Goal: Information Seeking & Learning: Find specific fact

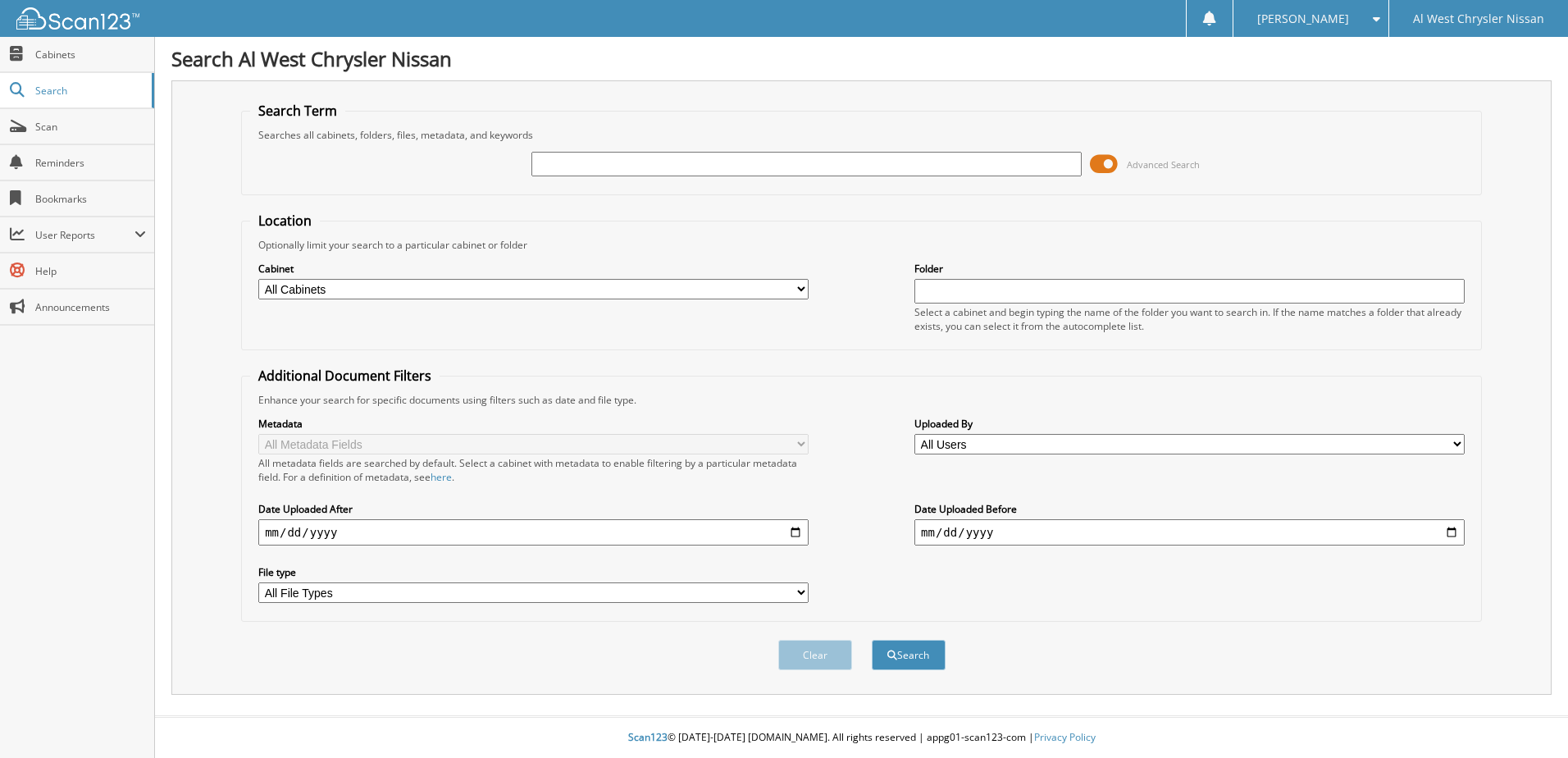
click at [1092, 162] on span at bounding box center [1103, 165] width 28 height 25
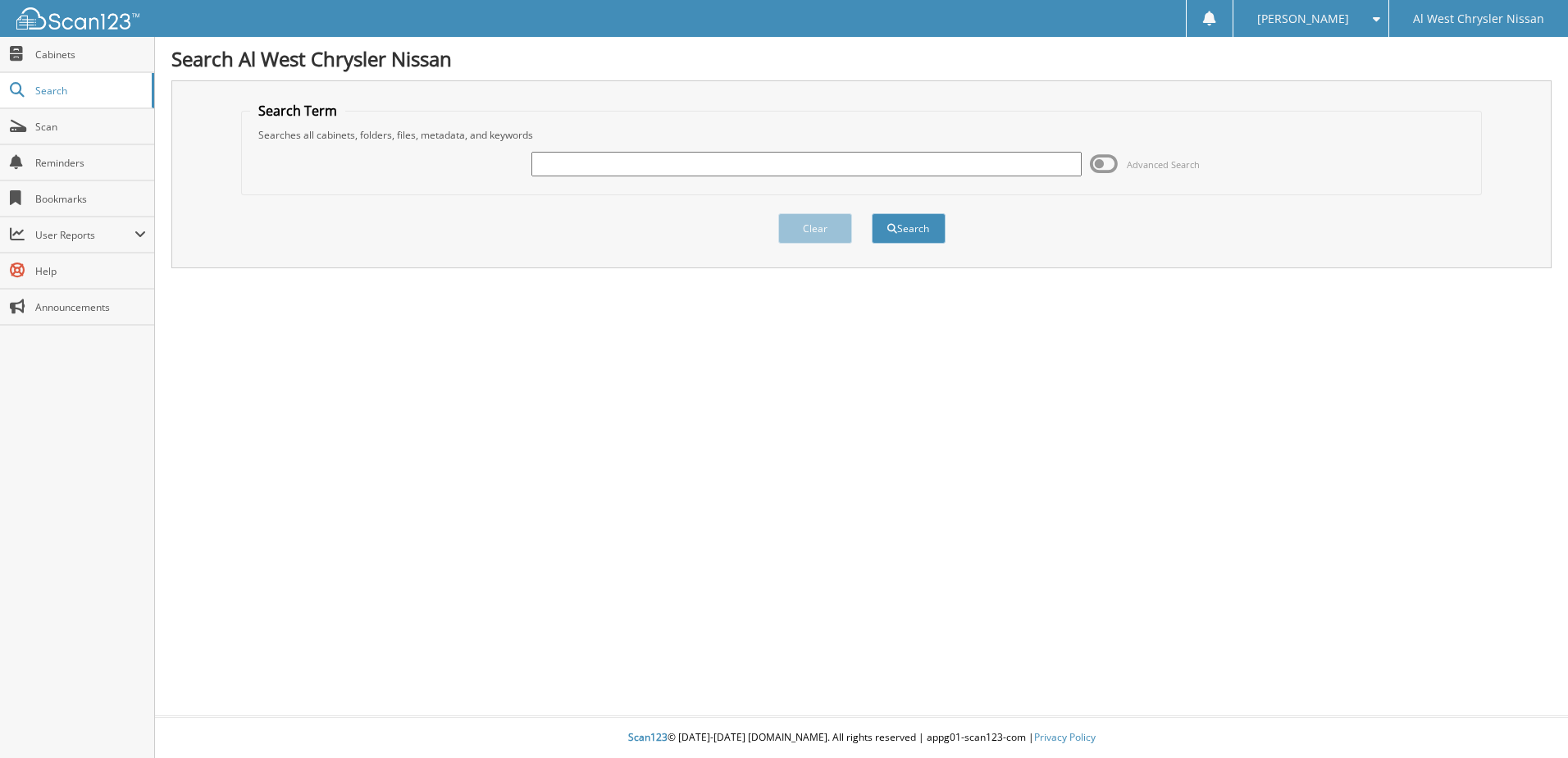
click at [543, 165] on input "text" at bounding box center [806, 165] width 551 height 25
click at [569, 151] on div at bounding box center [806, 164] width 551 height 28
click at [569, 165] on input "text" at bounding box center [806, 165] width 551 height 25
click at [590, 165] on input "text" at bounding box center [806, 165] width 551 height 25
type input "15558"
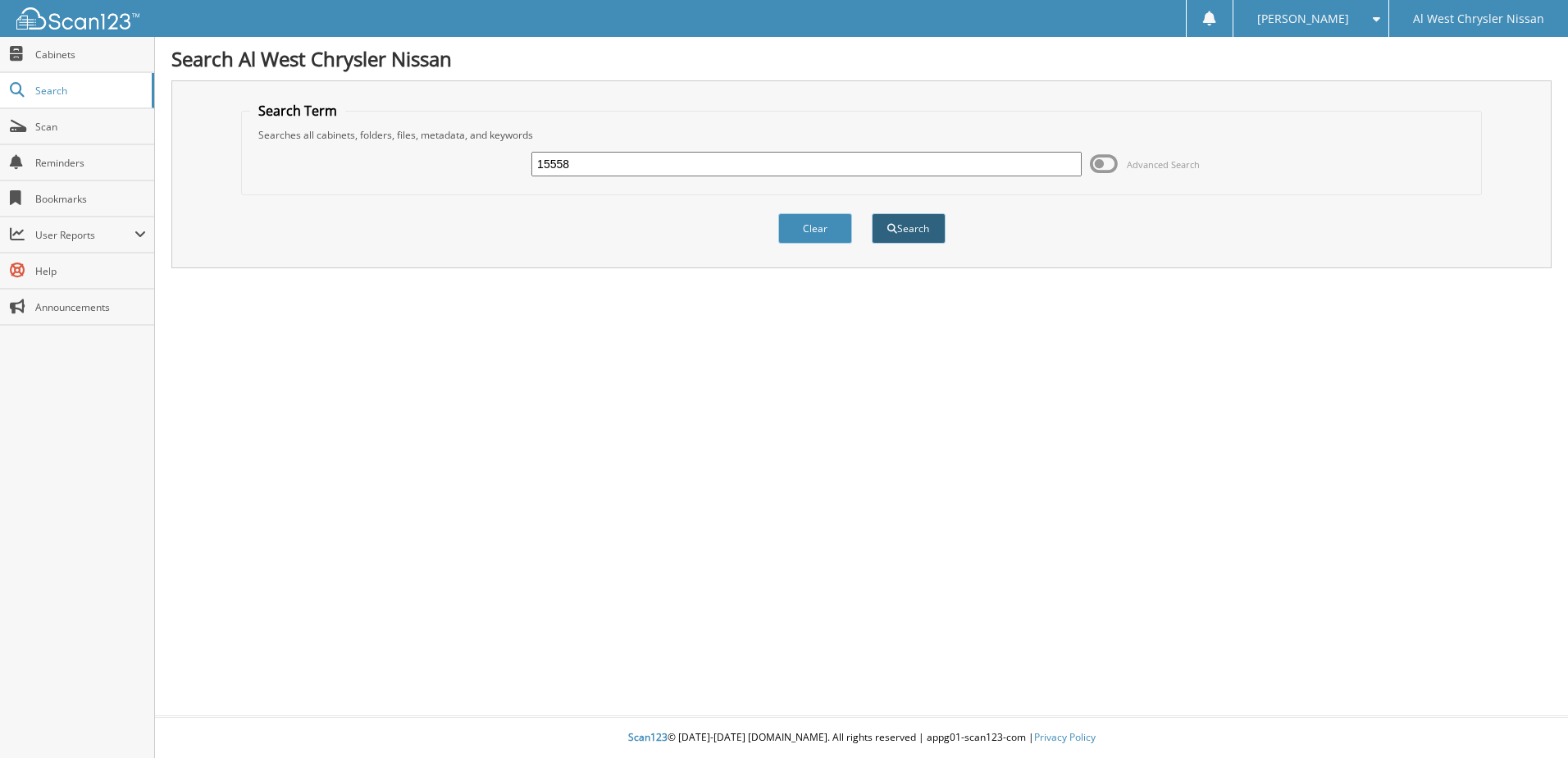
click at [937, 229] on button "Search" at bounding box center [908, 229] width 74 height 30
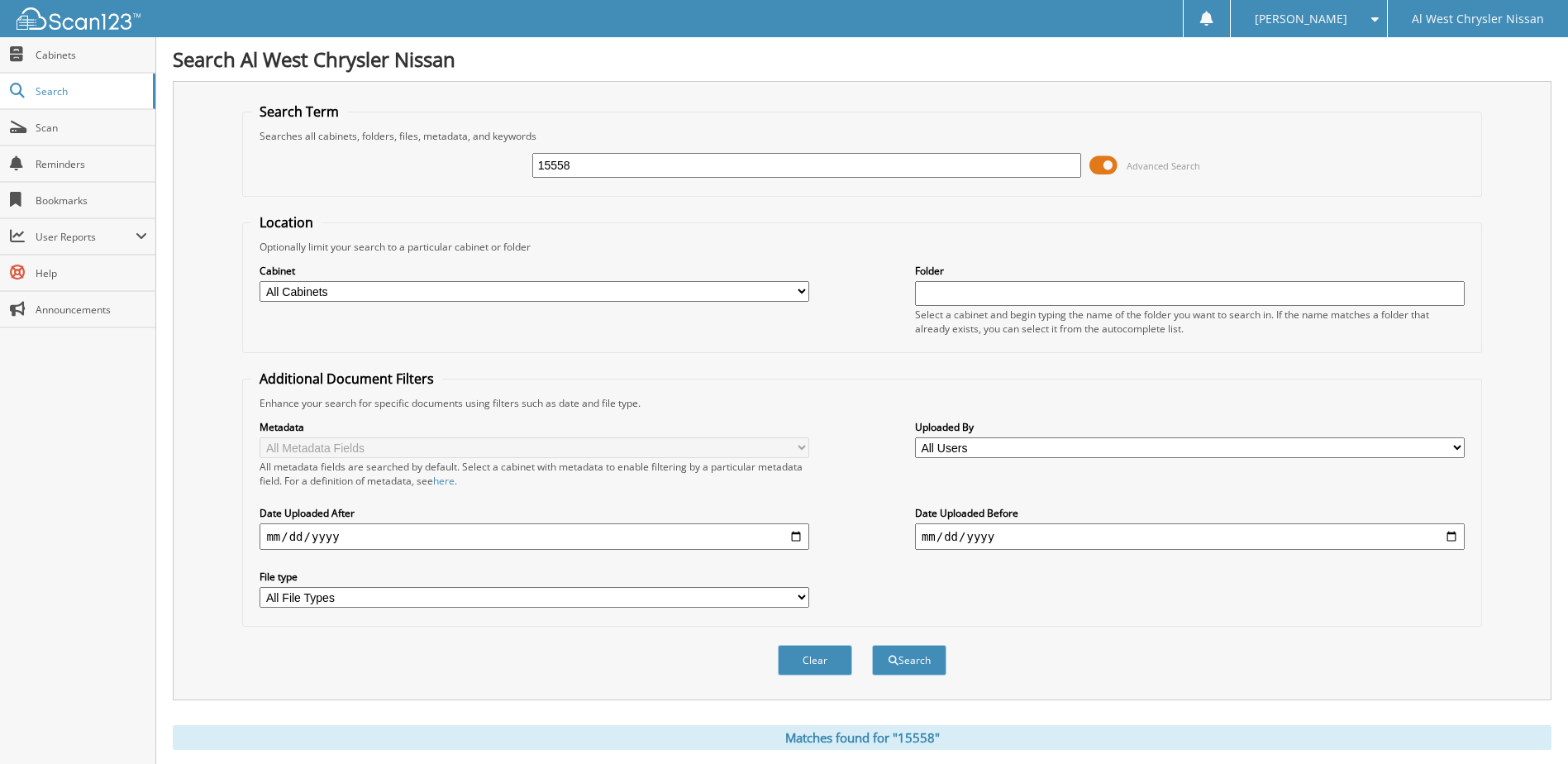
click at [1102, 168] on span at bounding box center [1103, 166] width 28 height 25
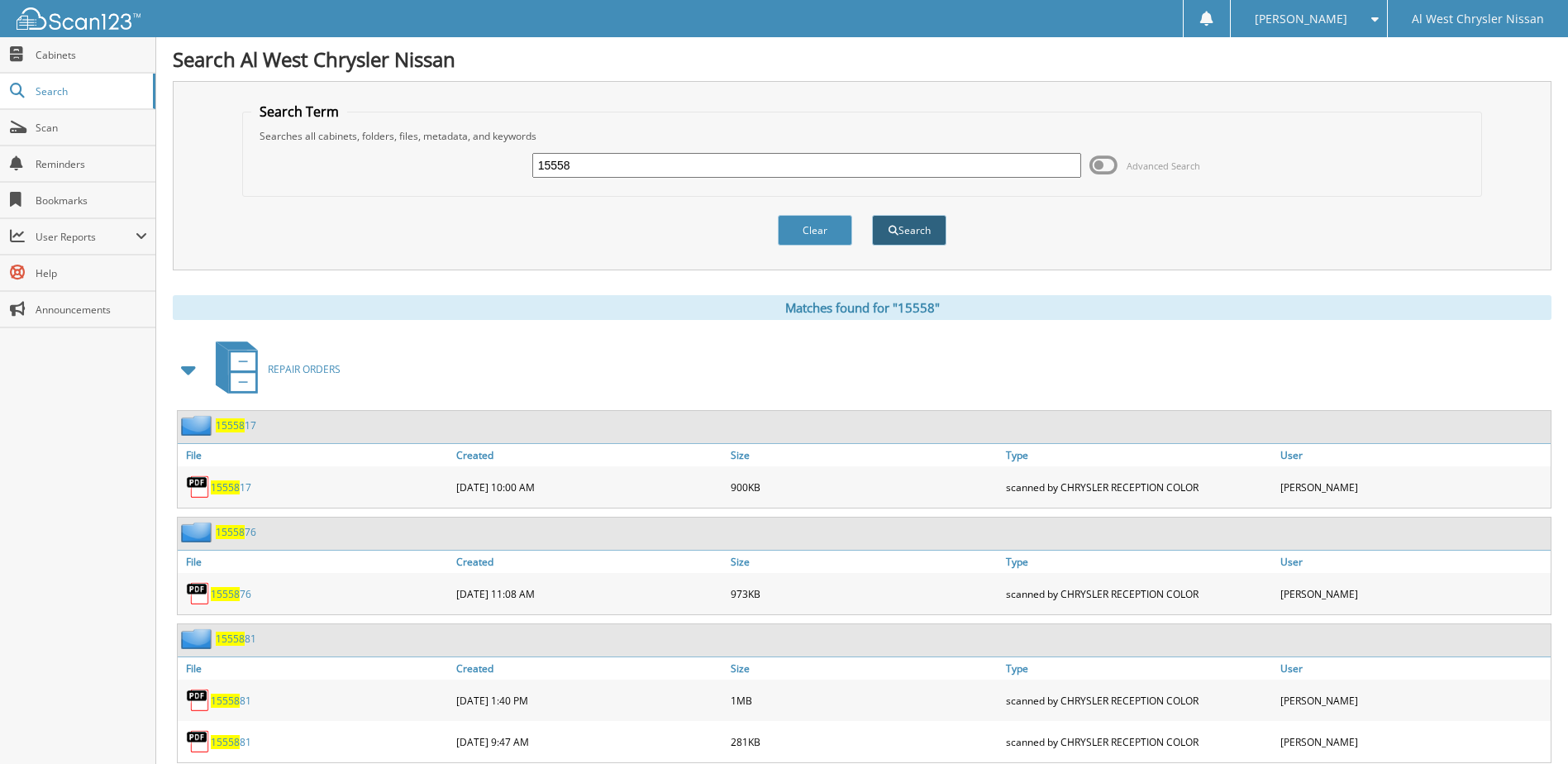
click at [897, 235] on button "Search" at bounding box center [909, 230] width 74 height 30
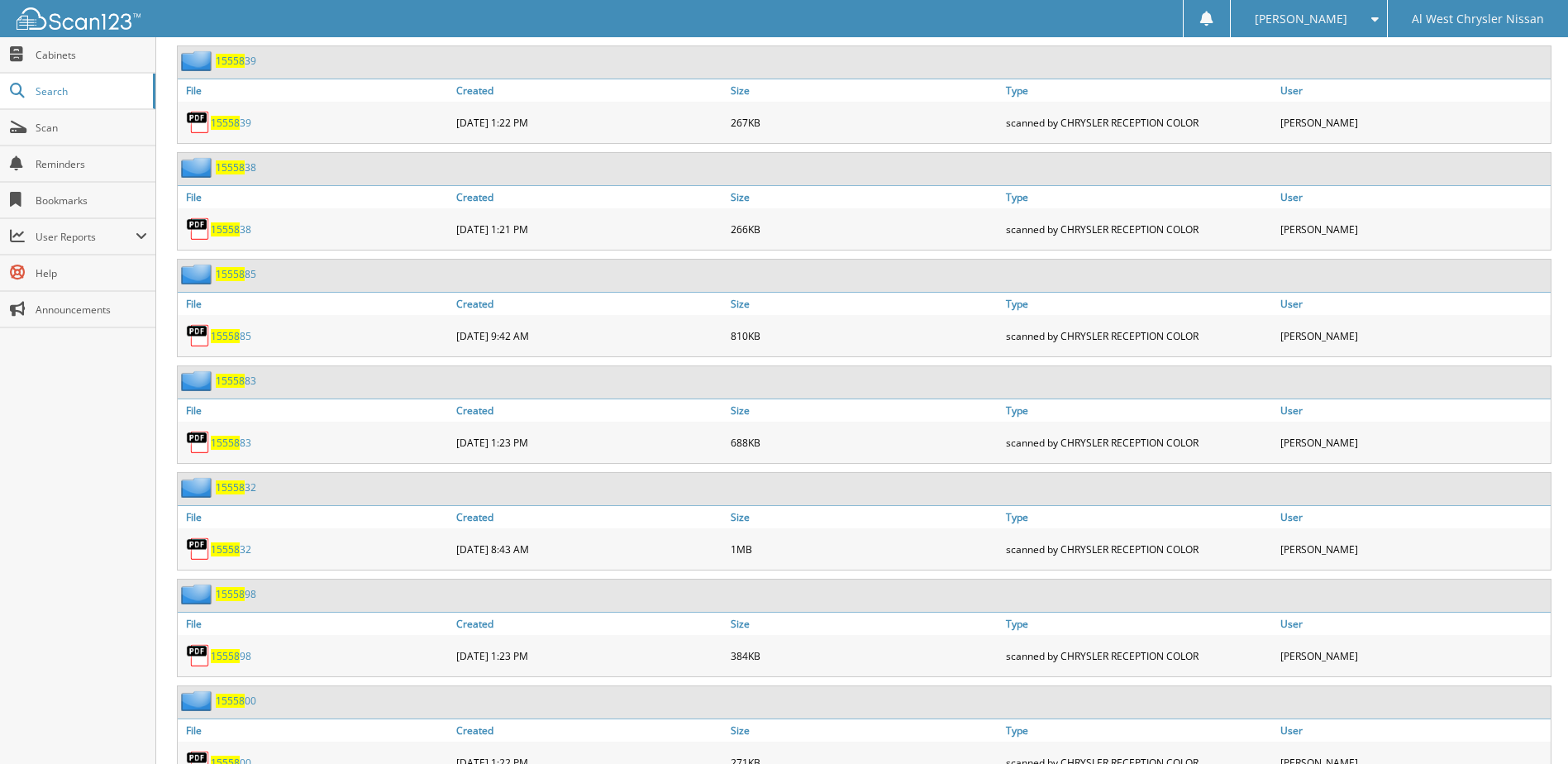
scroll to position [10968, 0]
